Goal: Check status

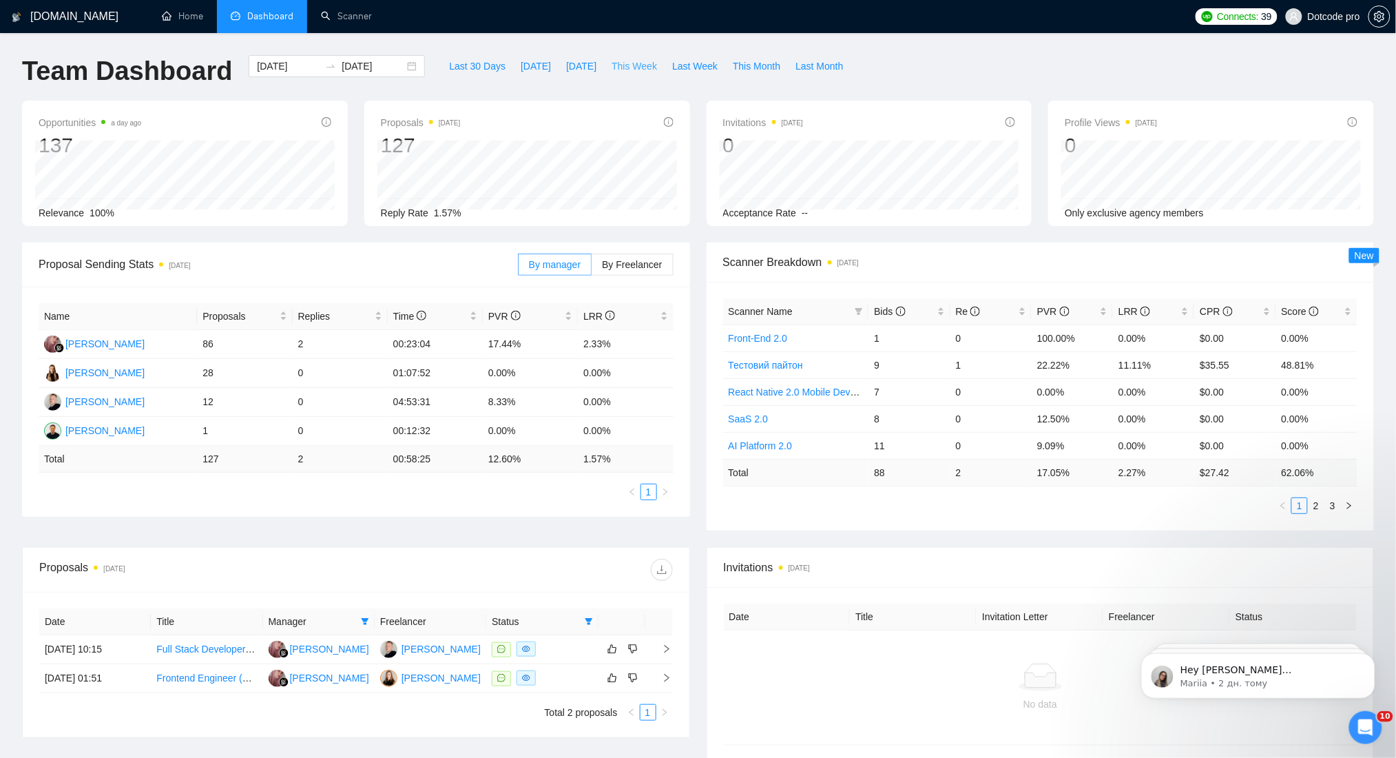
click at [618, 62] on span "This Week" at bounding box center [634, 66] width 45 height 15
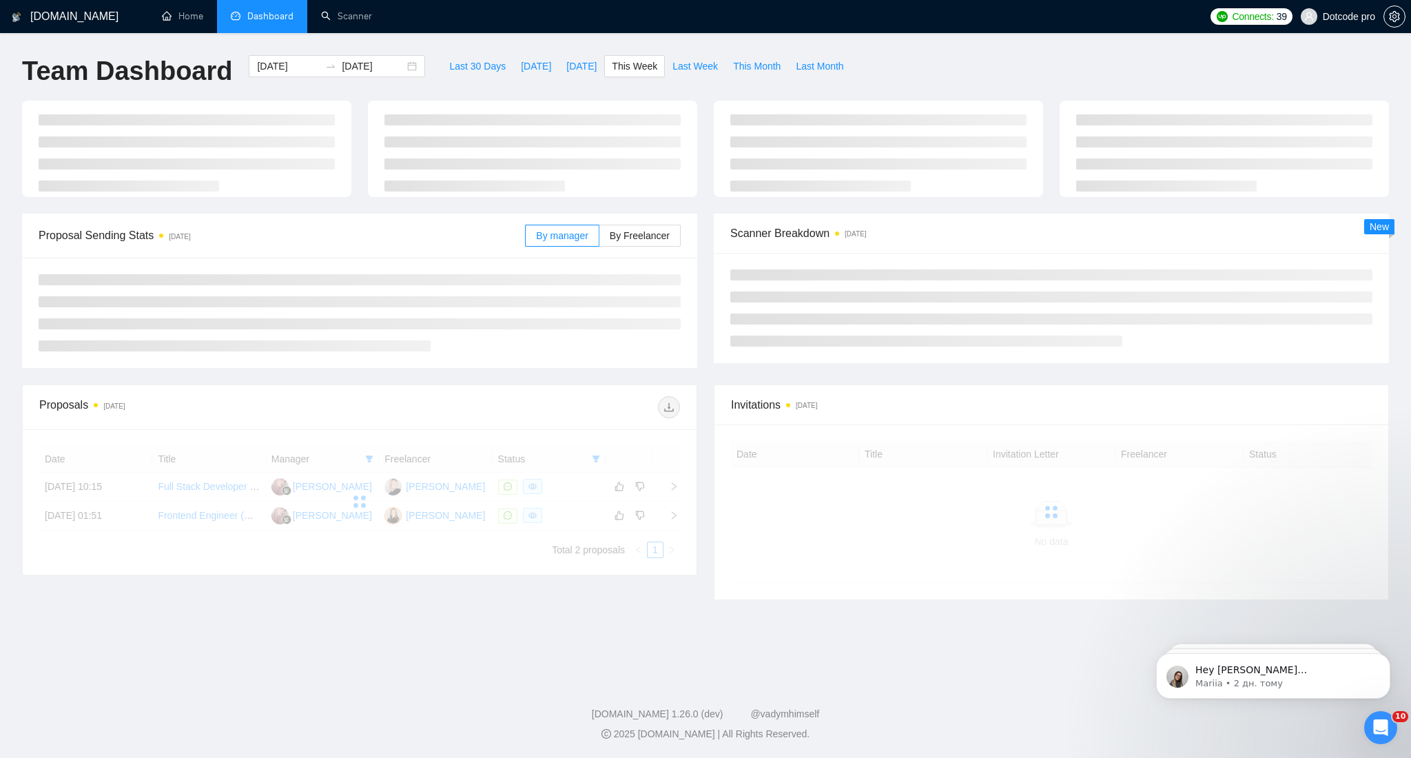
type input "[DATE]"
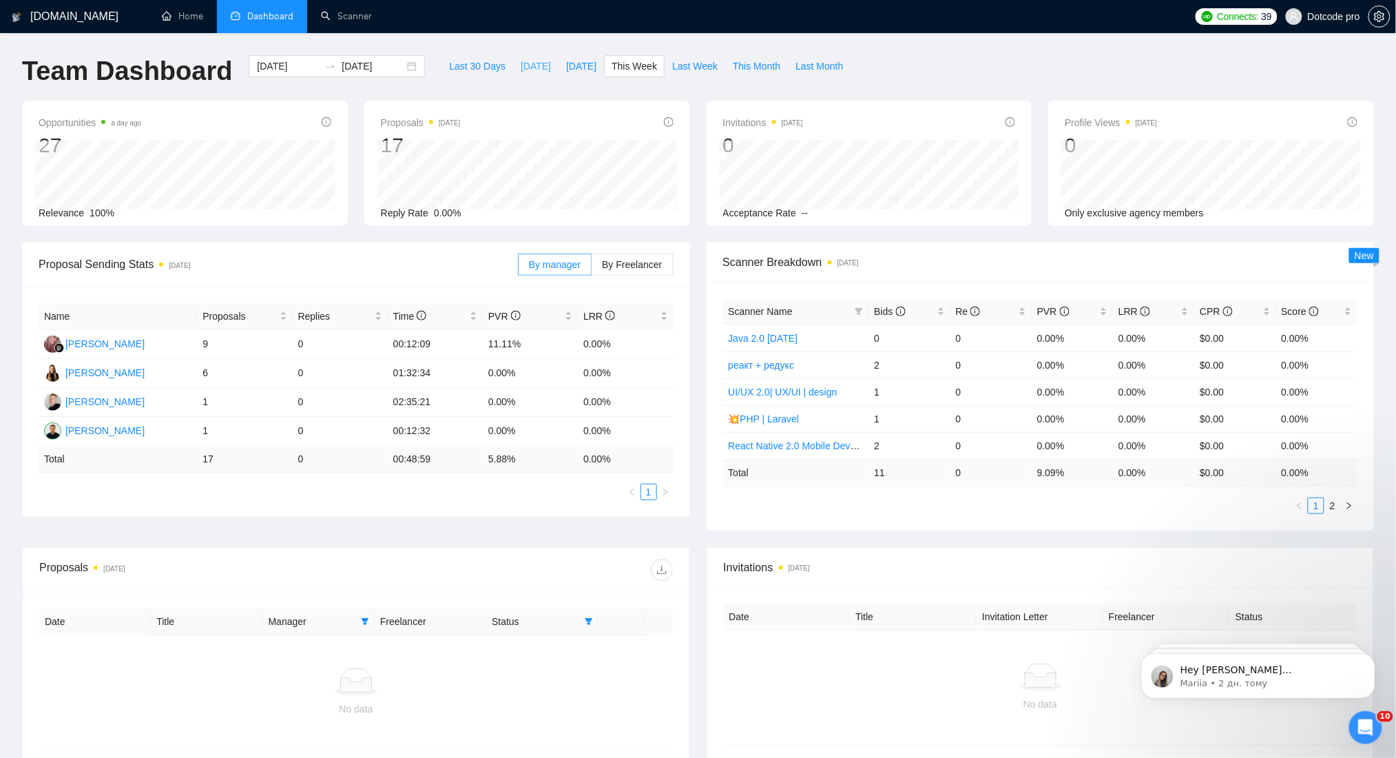
click at [521, 61] on span "[DATE]" at bounding box center [536, 66] width 30 height 15
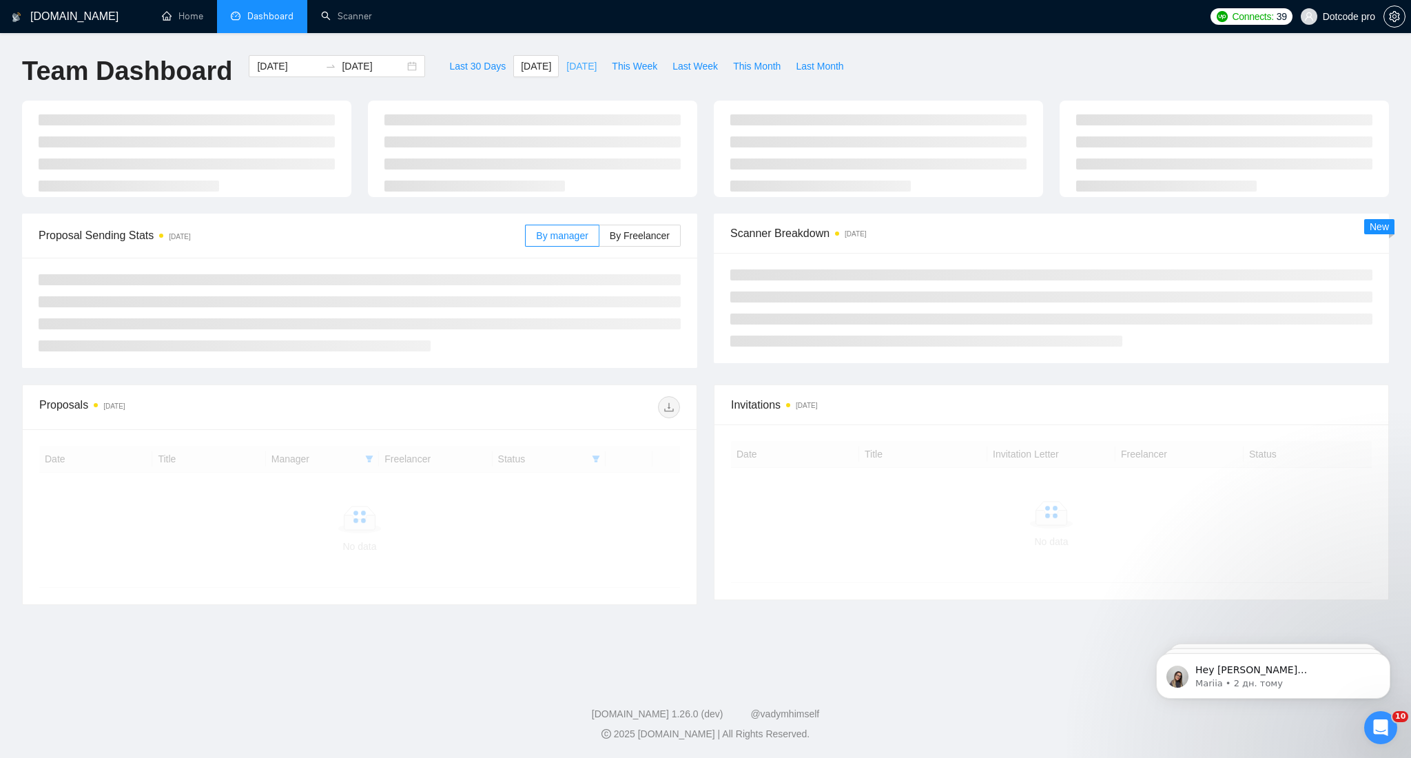
type input "[DATE]"
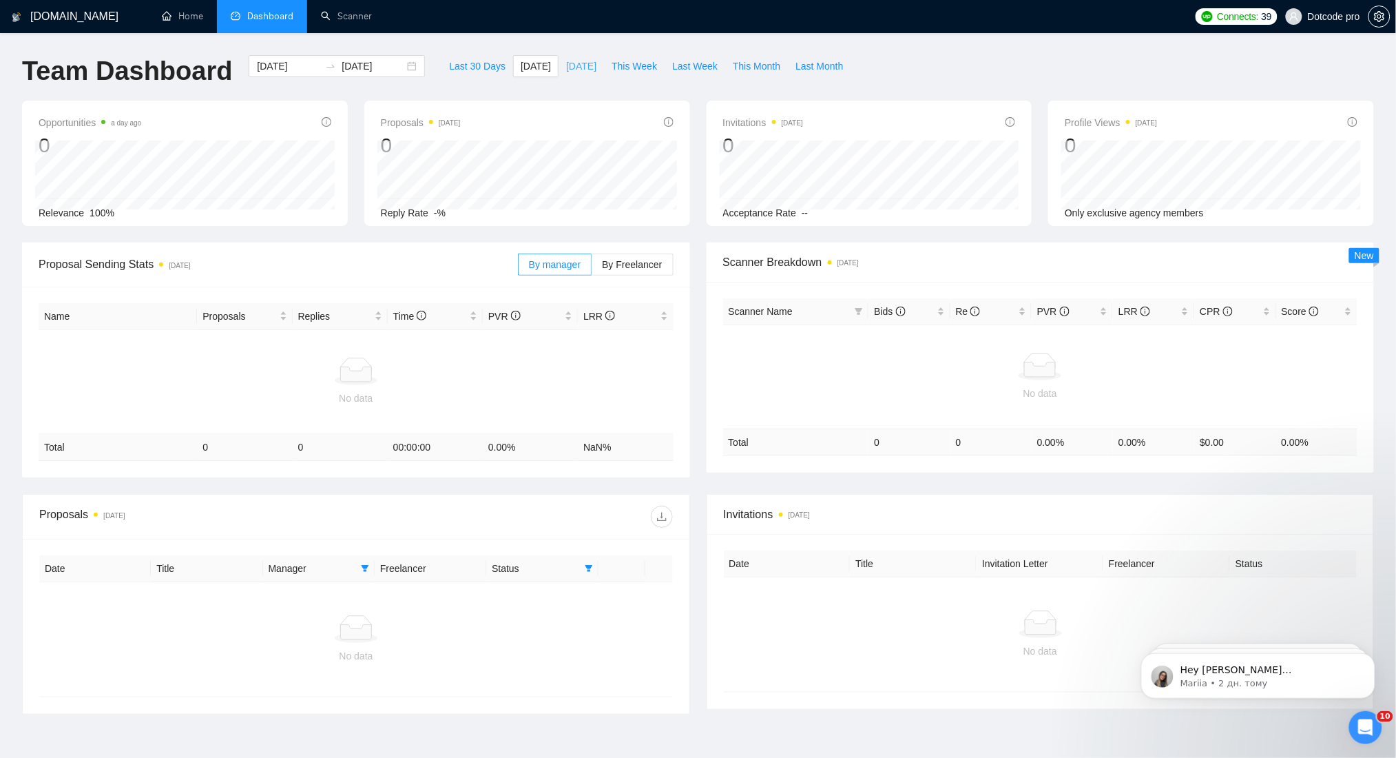
click at [575, 61] on span "[DATE]" at bounding box center [581, 66] width 30 height 15
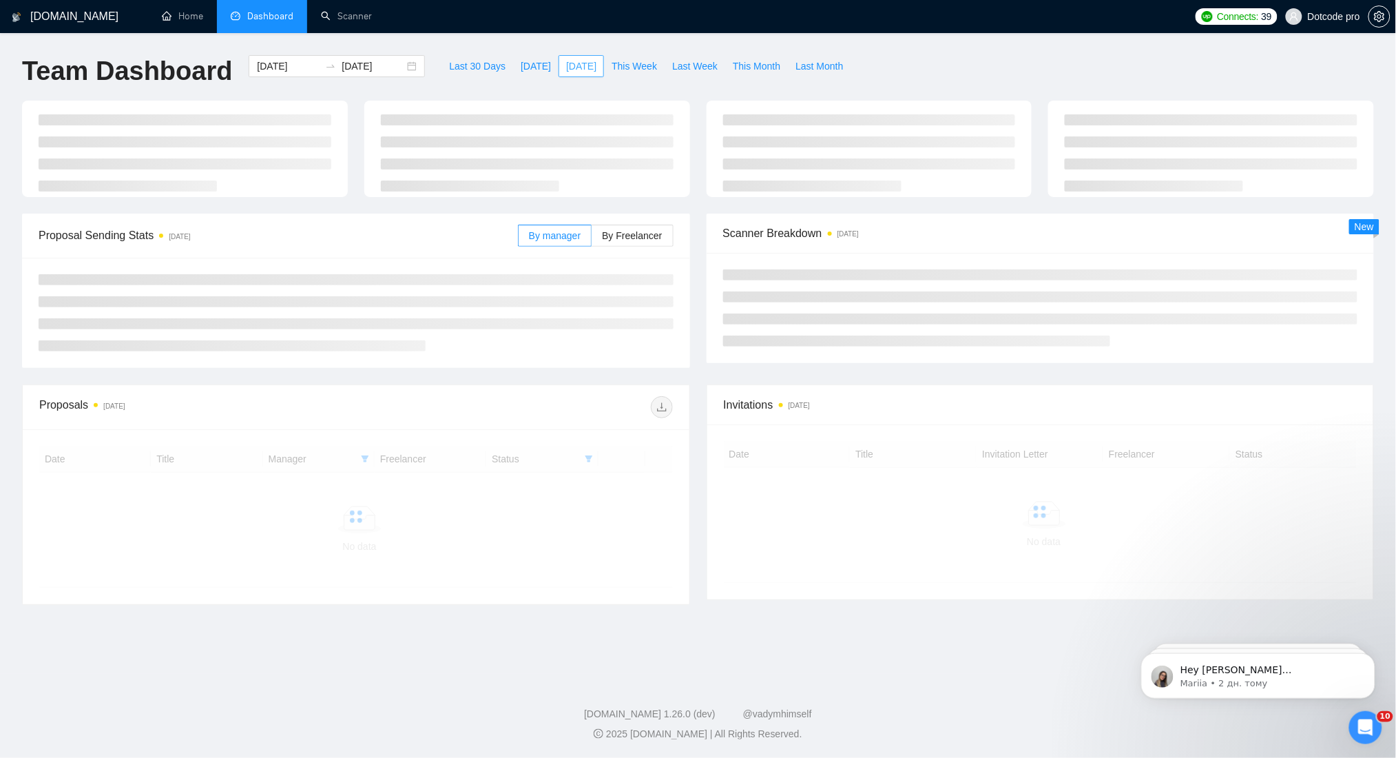
type input "[DATE]"
